Goal: Information Seeking & Learning: Learn about a topic

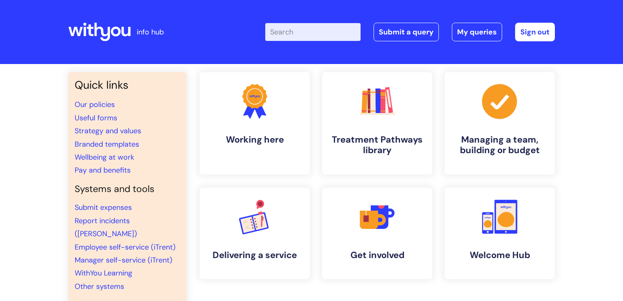
click at [294, 34] on input "Enter your search term here..." at bounding box center [312, 32] width 95 height 18
click at [383, 129] on link ".cls-1{fill:#f89b22;}.cls-1,.cls-2,.cls-3,.cls-4,.cls-5,.cls-6,.cls-7{stroke-wi…" at bounding box center [377, 123] width 112 height 104
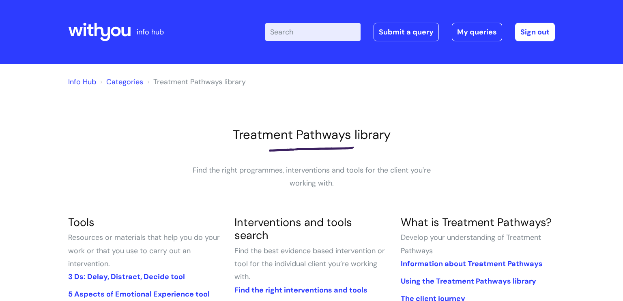
click at [282, 32] on input "Enter your search term here..." at bounding box center [312, 32] width 95 height 18
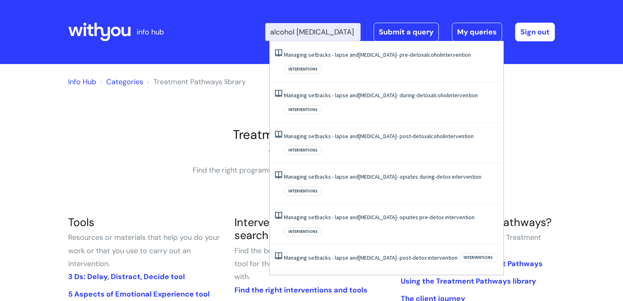
scroll to position [0, 6]
type input "alcohol [MEDICAL_DATA]"
click button "Search" at bounding box center [0, 0] width 0 height 0
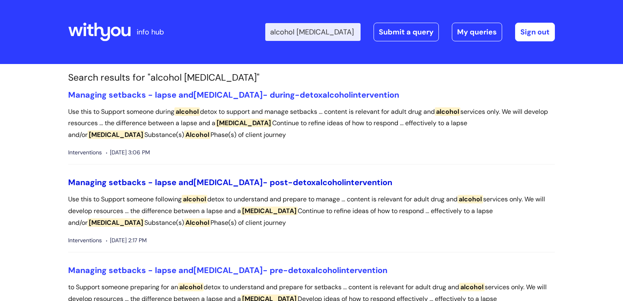
click at [190, 183] on link "Managing setbacks - lapse and relapse - post-detox alcohol intervention" at bounding box center [230, 182] width 324 height 11
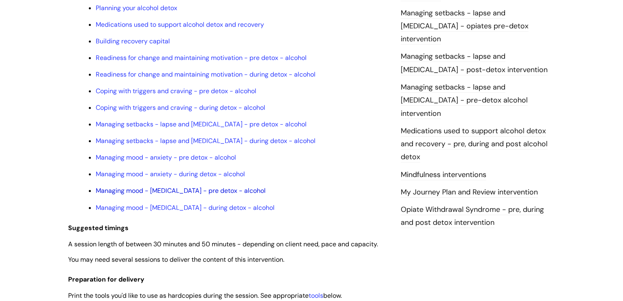
scroll to position [702, 0]
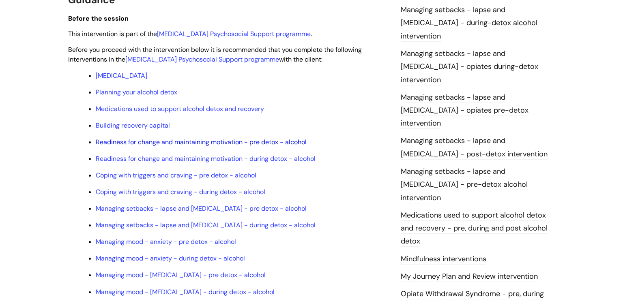
click at [170, 138] on link "Readiness for change and maintaining motivation - pre detox - alcohol" at bounding box center [201, 142] width 211 height 9
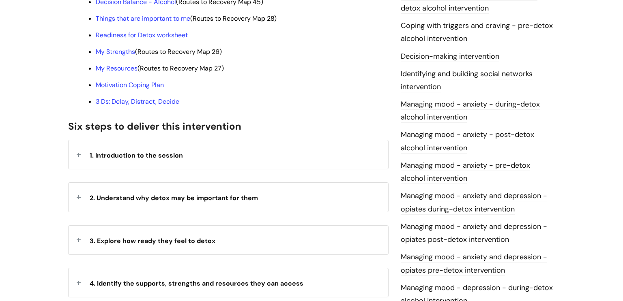
scroll to position [339, 0]
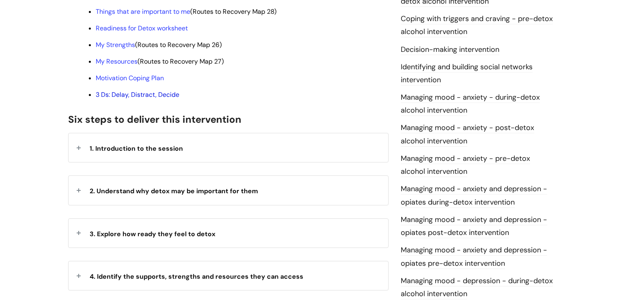
click at [148, 90] on link "3 Ds: Delay, Distract, Decide" at bounding box center [138, 94] width 84 height 9
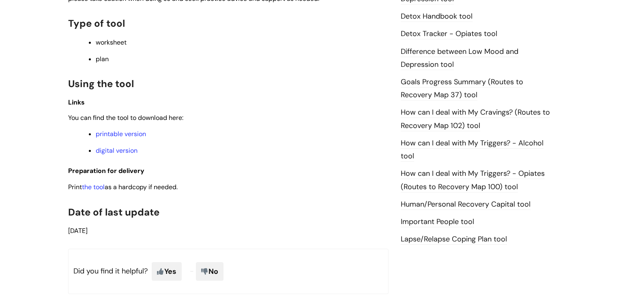
scroll to position [605, 0]
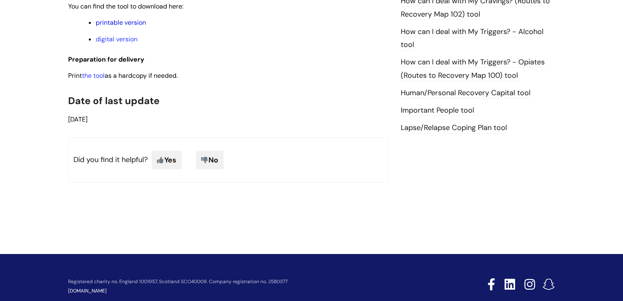
click at [108, 27] on link "printable version" at bounding box center [121, 22] width 50 height 9
click at [121, 27] on link "printable version" at bounding box center [121, 22] width 50 height 9
